Goal: Check status: Check status

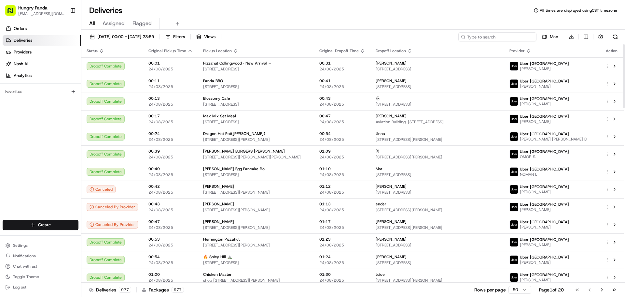
click at [511, 39] on input at bounding box center [497, 36] width 78 height 9
paste input "082206196695072335834"
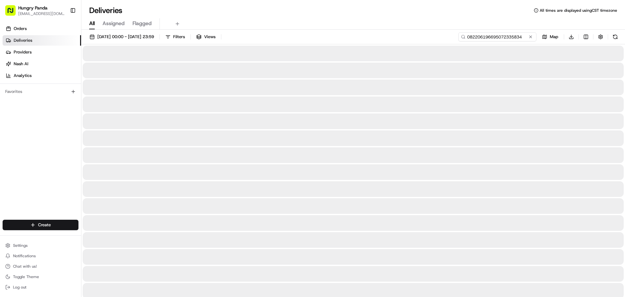
type input "082206196695072335834"
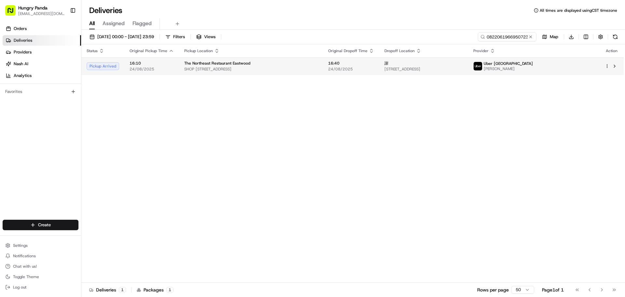
click at [318, 66] on div "The Northeast Restaurant Eastwood" at bounding box center [250, 63] width 133 height 5
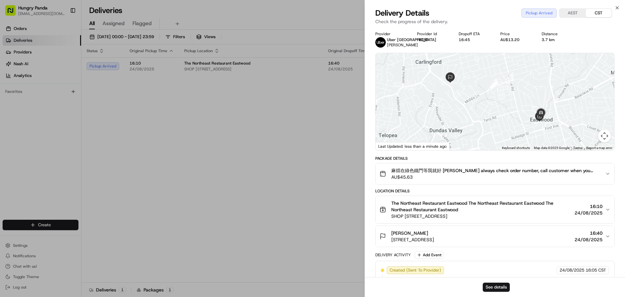
drag, startPoint x: 281, startPoint y: 104, endPoint x: 316, endPoint y: 76, distance: 44.7
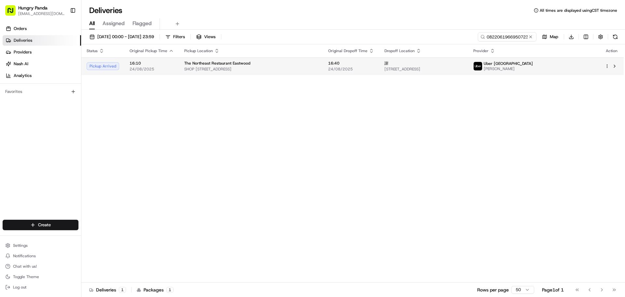
click at [318, 69] on span "SHOP [STREET_ADDRESS]" at bounding box center [250, 68] width 133 height 5
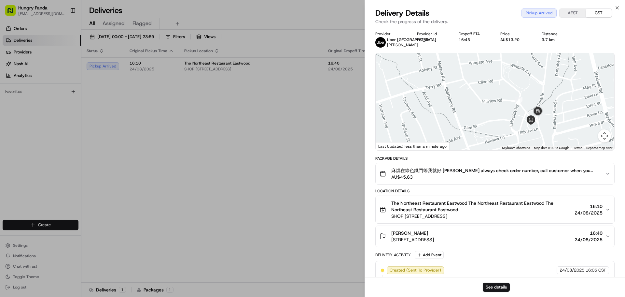
drag, startPoint x: 456, startPoint y: 70, endPoint x: 529, endPoint y: 103, distance: 79.4
click at [449, 65] on div at bounding box center [495, 101] width 239 height 97
